Goal: Information Seeking & Learning: Learn about a topic

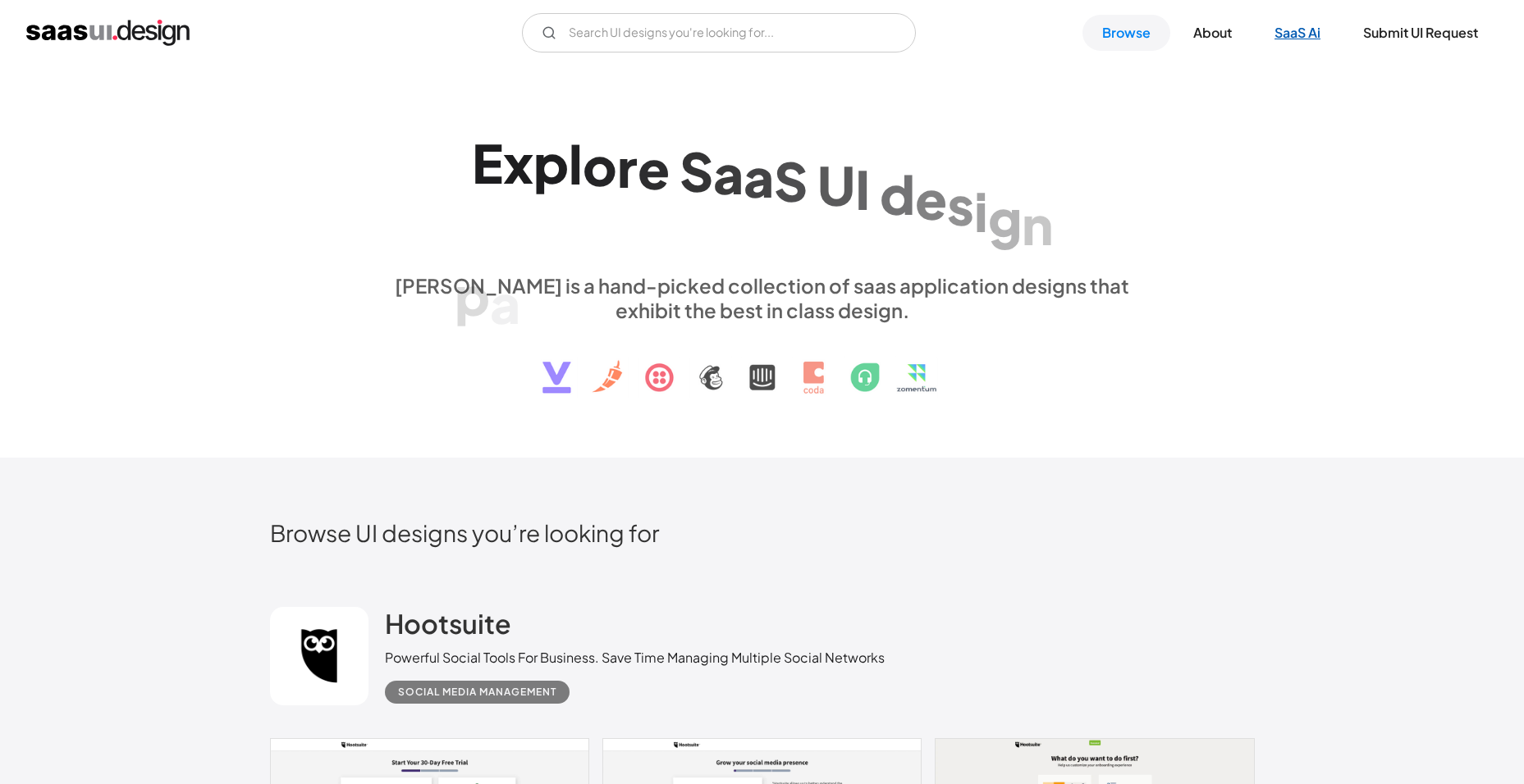
click at [1286, 27] on link "SaaS Ai" at bounding box center [1297, 32] width 85 height 36
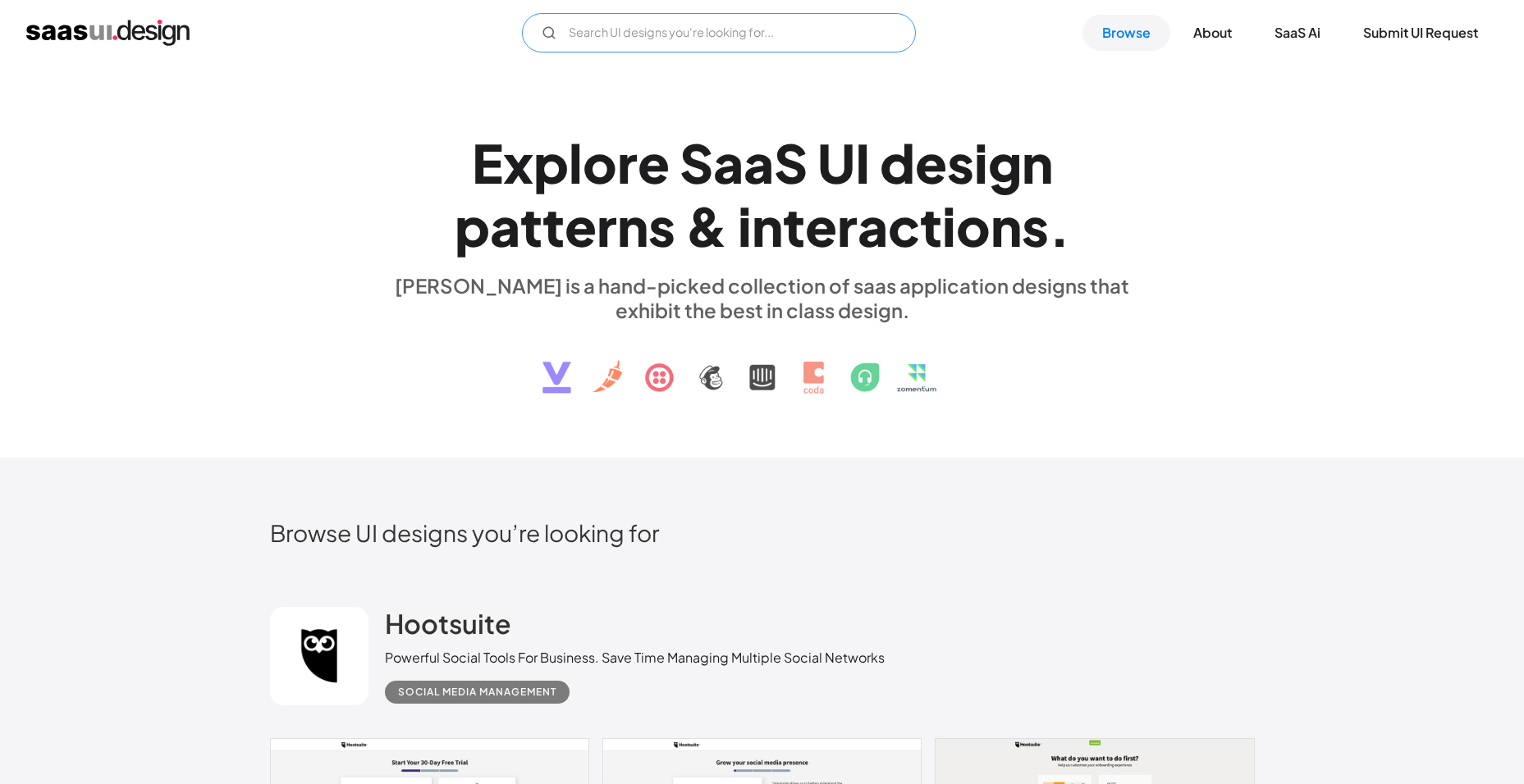
click at [584, 41] on input "Email Form" at bounding box center [719, 33] width 394 height 40
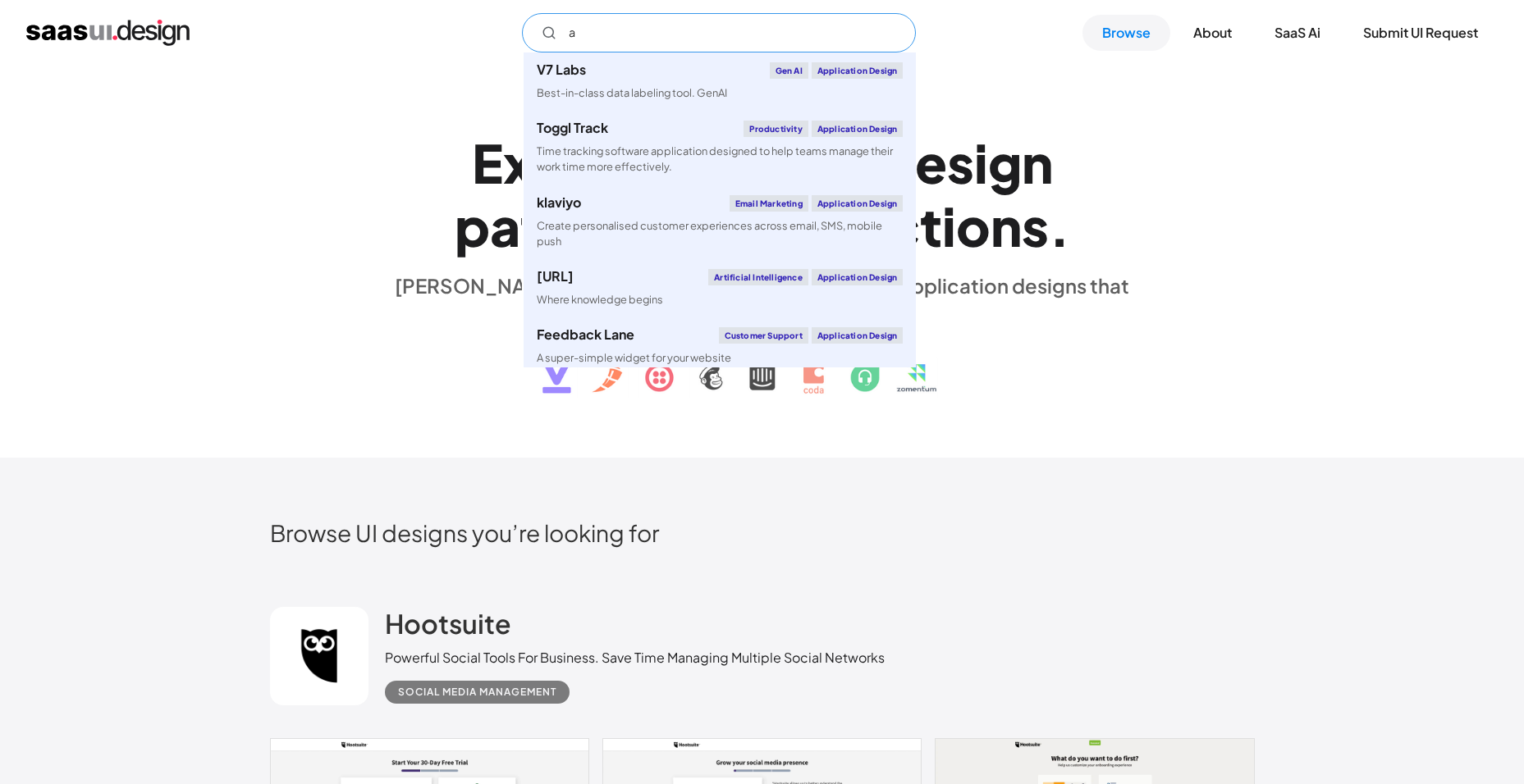
type input "ai"
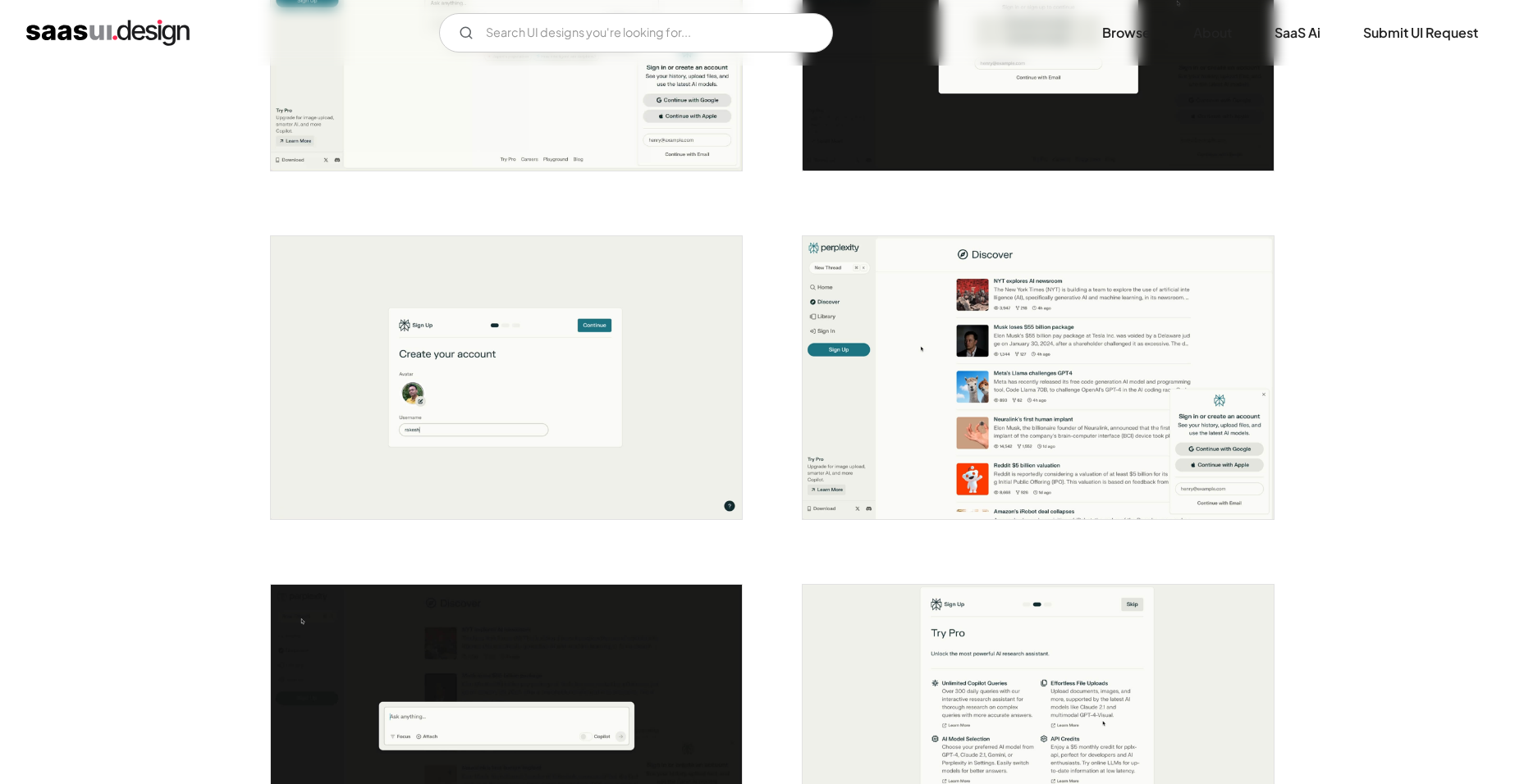
scroll to position [492, 0]
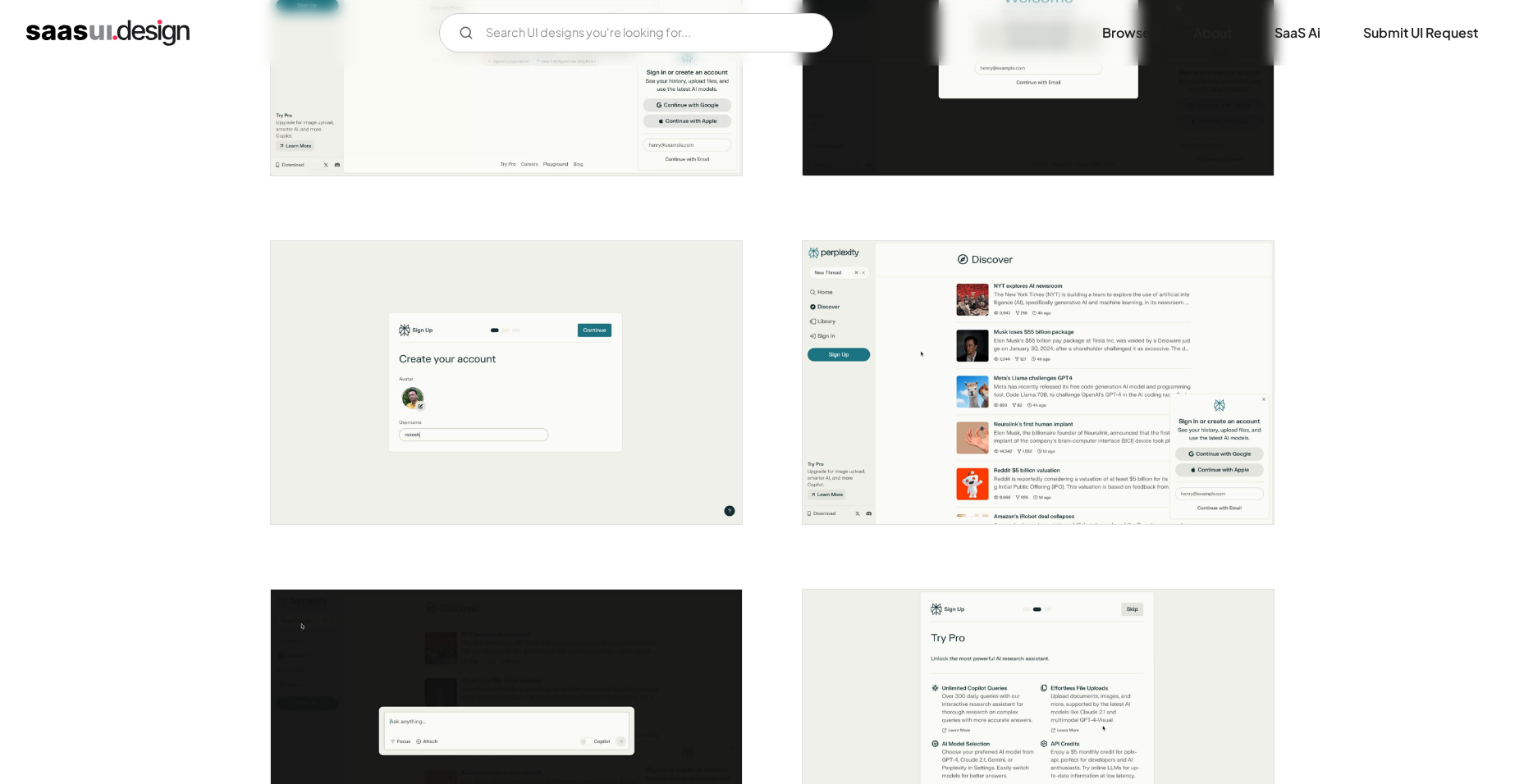
click at [1010, 380] on img "open lightbox" at bounding box center [1039, 382] width 471 height 283
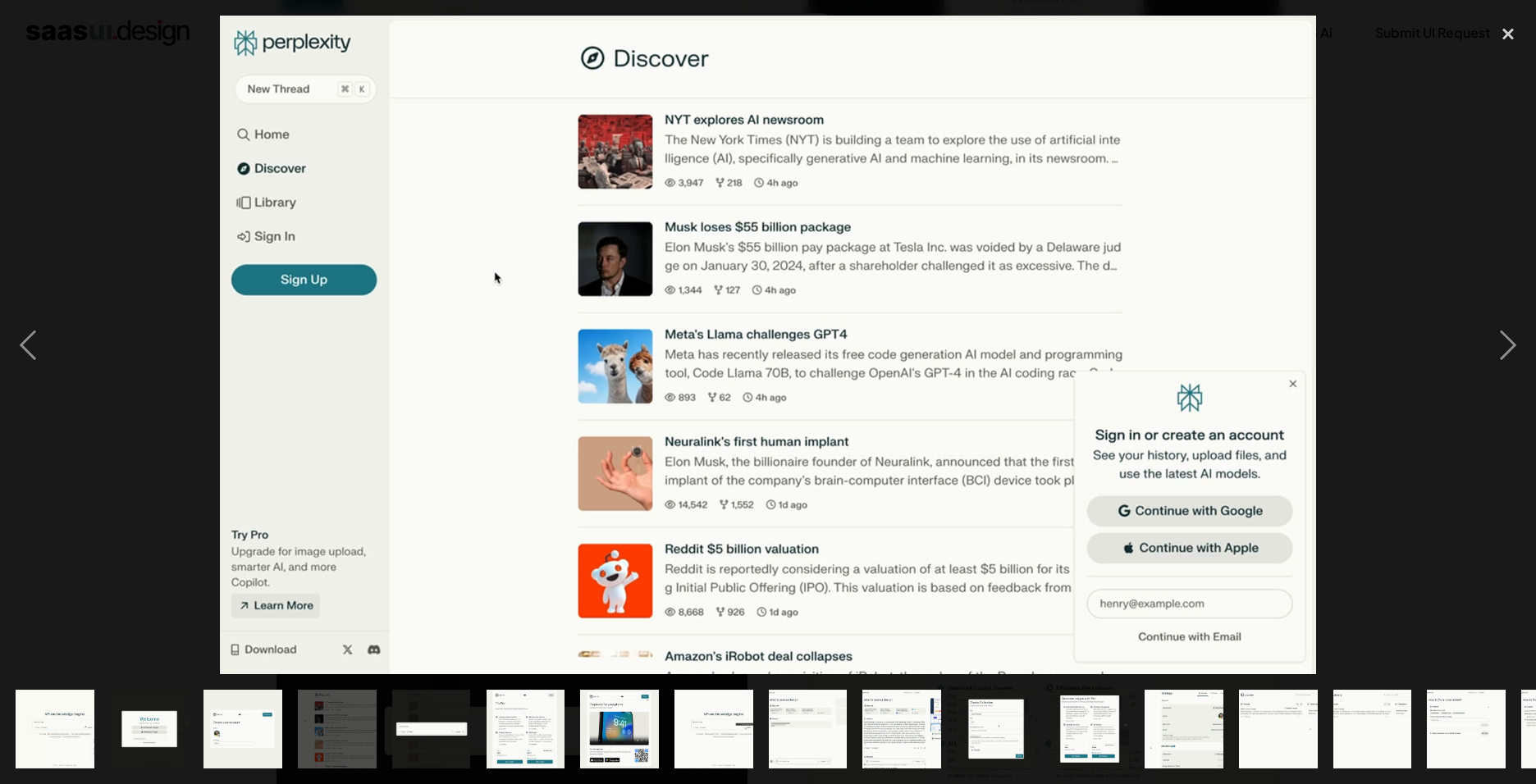
click at [1437, 169] on div at bounding box center [768, 344] width 1536 height 659
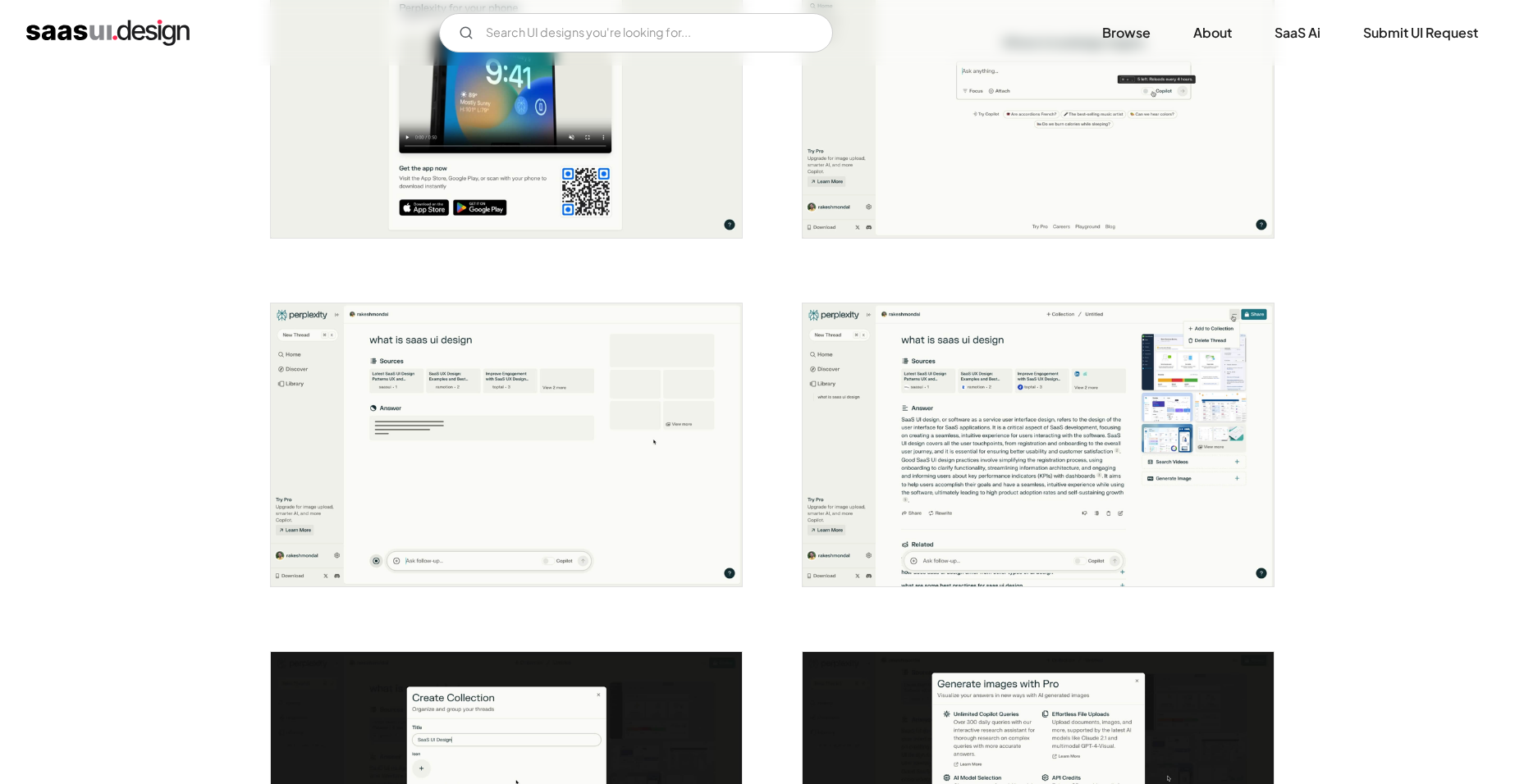
scroll to position [1477, 0]
click at [452, 428] on img "open lightbox" at bounding box center [507, 444] width 471 height 283
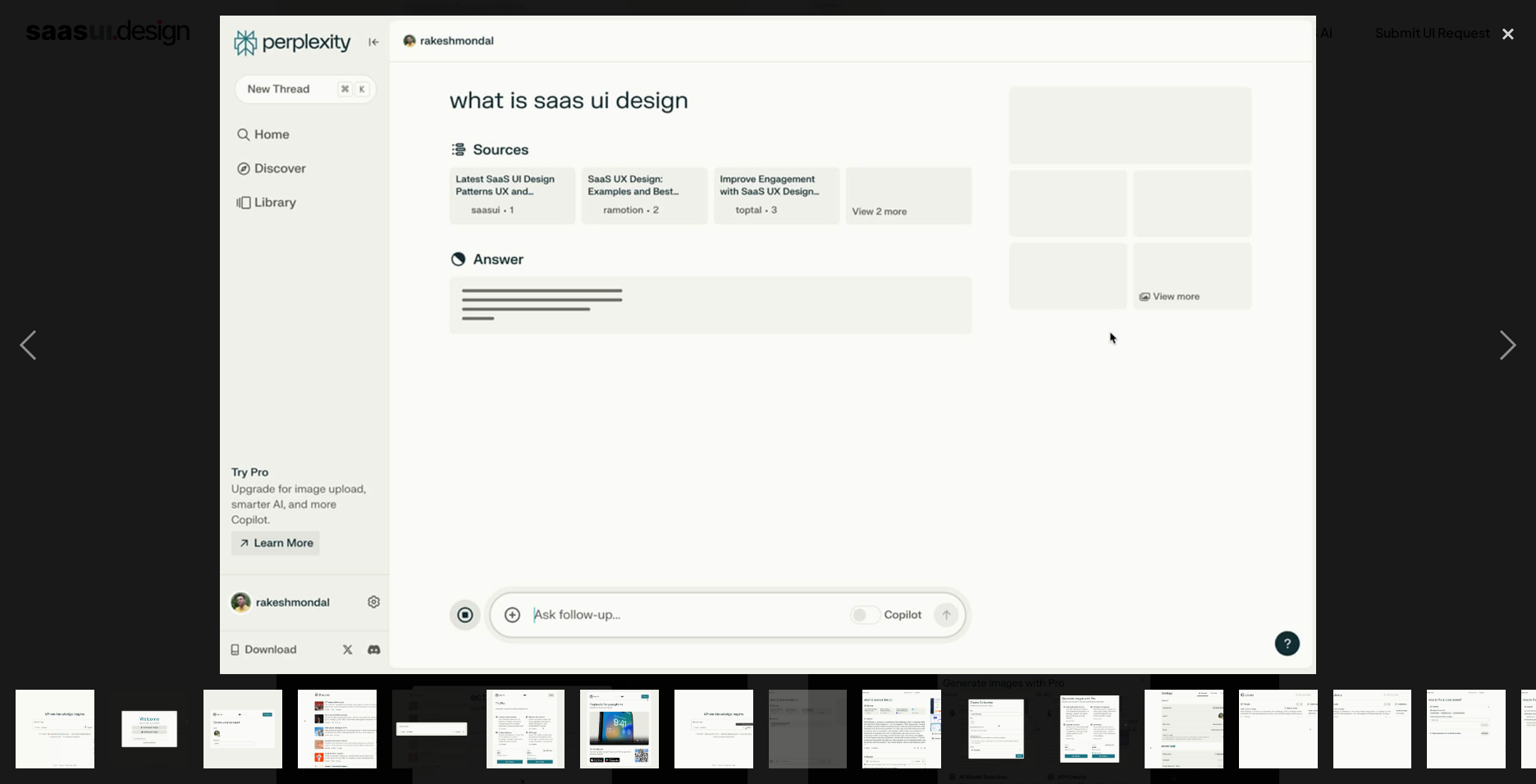
click at [1465, 341] on div at bounding box center [768, 344] width 1536 height 659
